Goal: Navigation & Orientation: Find specific page/section

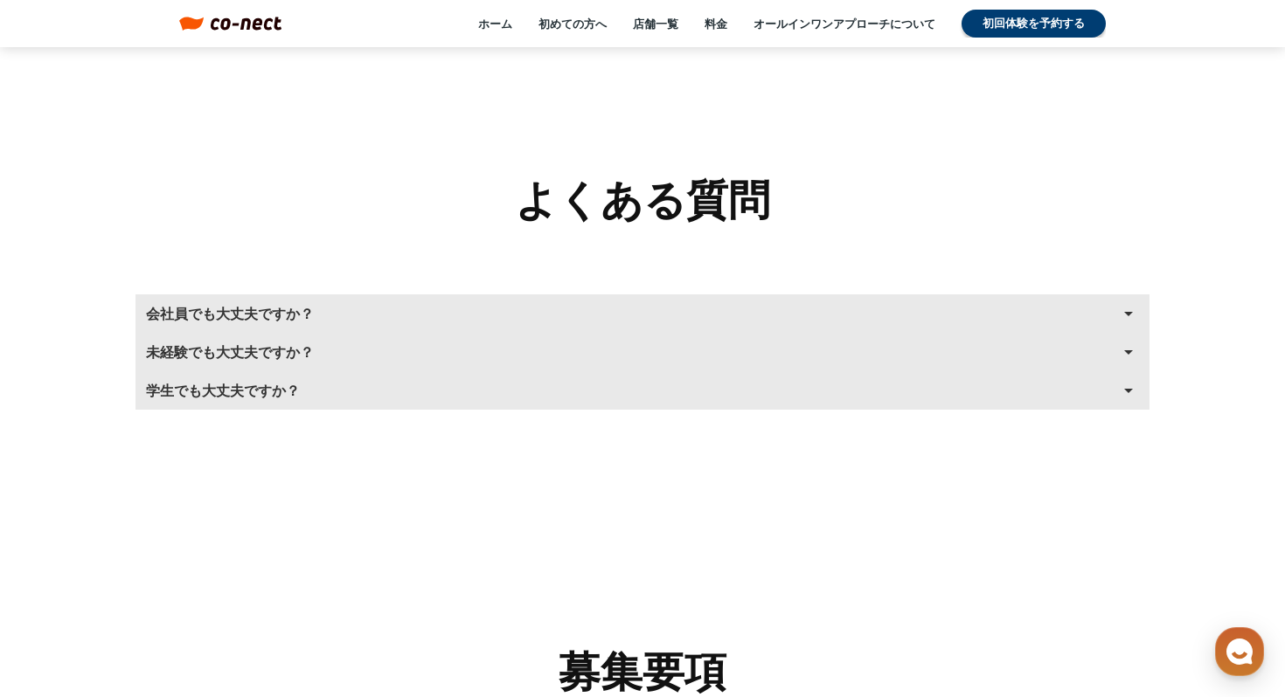
scroll to position [7573, 0]
